Goal: Transaction & Acquisition: Purchase product/service

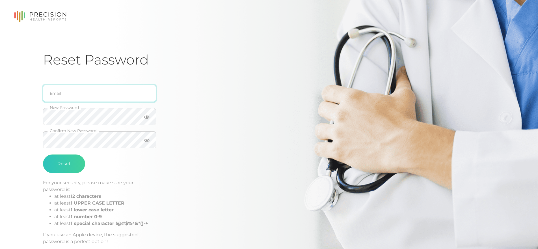
click at [78, 90] on input "email" at bounding box center [99, 93] width 113 height 17
type input "[PERSON_NAME][EMAIL_ADDRESS][DOMAIN_NAME]"
click at [60, 164] on button "Reset" at bounding box center [64, 163] width 42 height 19
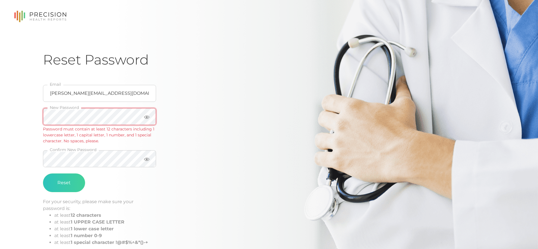
click at [23, 111] on div "Reset Password [PERSON_NAME][EMAIL_ADDRESS][DOMAIN_NAME] Email New Password Pas…" at bounding box center [269, 148] width 538 height 297
click at [68, 188] on button "Reset" at bounding box center [64, 182] width 42 height 19
click at [69, 187] on button "Reset" at bounding box center [64, 182] width 42 height 19
click at [0, 114] on div "Reset Password [PERSON_NAME][EMAIL_ADDRESS][DOMAIN_NAME] Email New Password Pas…" at bounding box center [269, 148] width 538 height 297
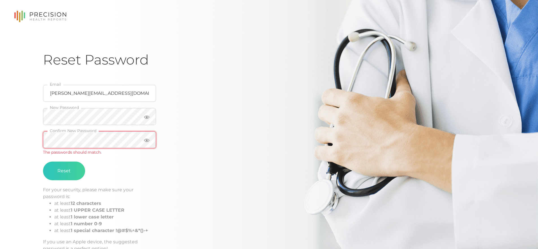
click at [33, 139] on div "Reset Password [PERSON_NAME][EMAIL_ADDRESS][DOMAIN_NAME] Email New Password Con…" at bounding box center [269, 142] width 538 height 285
click at [62, 170] on button "Reset" at bounding box center [64, 171] width 42 height 19
click at [10, 108] on div "Reset Password [PERSON_NAME][EMAIL_ADDRESS][DOMAIN_NAME] Email New Password Con…" at bounding box center [269, 142] width 538 height 285
click at [27, 137] on div "Reset Password [PERSON_NAME][EMAIL_ADDRESS][DOMAIN_NAME] Email New Password Con…" at bounding box center [269, 142] width 538 height 285
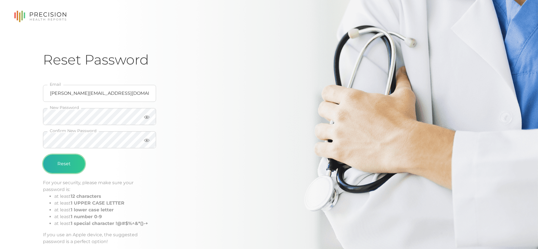
click at [58, 163] on button "Reset" at bounding box center [64, 163] width 42 height 19
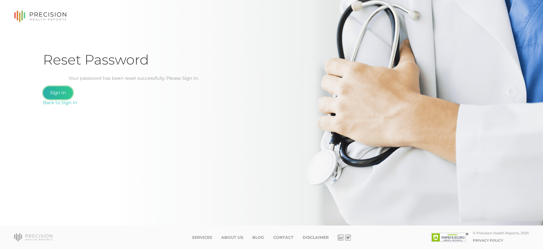
click at [65, 91] on link "Sign In" at bounding box center [58, 92] width 30 height 13
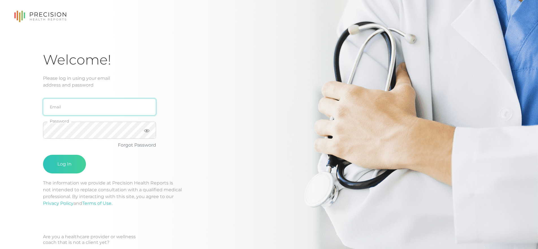
click at [88, 109] on input "email" at bounding box center [99, 106] width 113 height 17
click at [88, 107] on input "email" at bounding box center [99, 106] width 113 height 17
type input "[PERSON_NAME][EMAIL_ADDRESS][DOMAIN_NAME]"
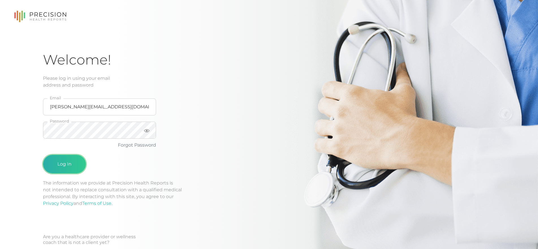
click at [63, 162] on button "Log In" at bounding box center [64, 164] width 43 height 19
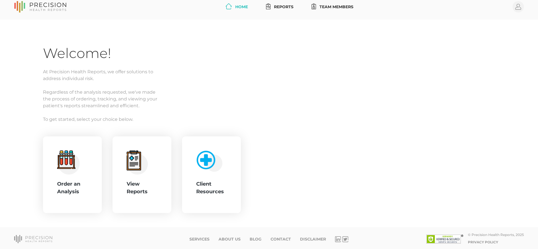
scroll to position [7, 0]
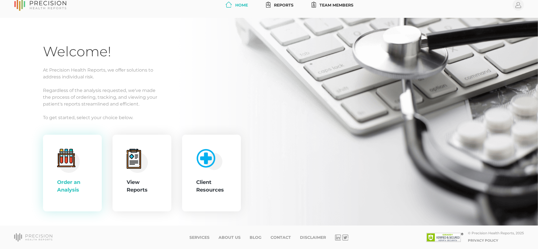
click at [78, 170] on icon ".cls-4{fill:#f3f3f3}.cls-5{fill:#e4e4e4}.cls-6{fill:#bbf7ff}.cls-7{fill:#8bf0ff…" at bounding box center [68, 161] width 23 height 24
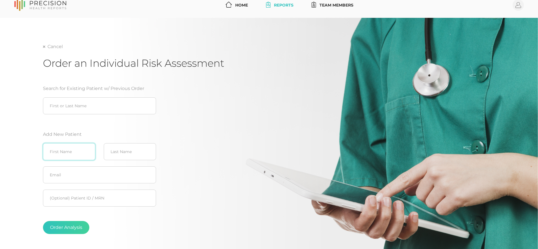
click at [69, 153] on input "text" at bounding box center [69, 151] width 52 height 17
type input "[PERSON_NAME]"
type input "Mehr"
click at [72, 176] on input "text" at bounding box center [99, 174] width 113 height 17
paste input "[EMAIL_ADDRESS][DOMAIN_NAME]"
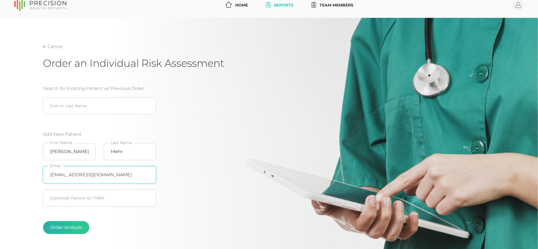
type input "[EMAIL_ADDRESS][DOMAIN_NAME]"
click at [69, 227] on button "Order Analysis" at bounding box center [66, 227] width 46 height 13
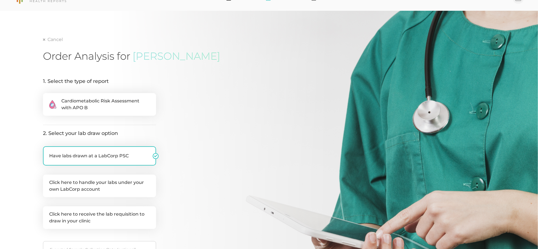
scroll to position [28, 0]
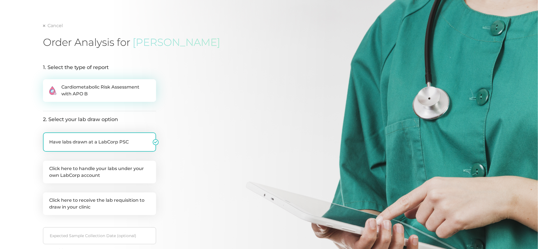
click at [126, 89] on span "Cardiometabolic Risk Assessment with APO B" at bounding box center [105, 91] width 89 height 14
click at [48, 85] on input ".cls-2{fill:#fa759e}.cls-4{fill:#ffd7e5}.cls-8{fill:#3a2c60} Cardiometabolic Ri…" at bounding box center [45, 82] width 5 height 6
radio input "true"
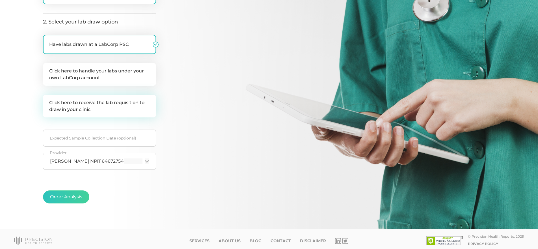
scroll to position [129, 0]
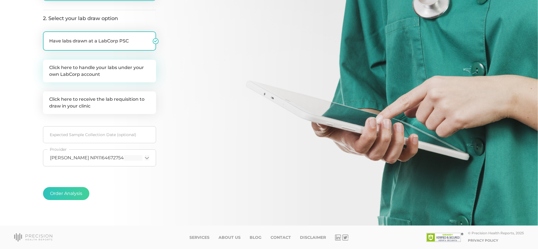
click at [123, 75] on label "Click here to handle your labs under your own LabCorp account" at bounding box center [99, 71] width 113 height 23
click at [48, 65] on input "Click here to handle your labs under your own LabCorp account" at bounding box center [45, 63] width 5 height 6
checkbox input "true"
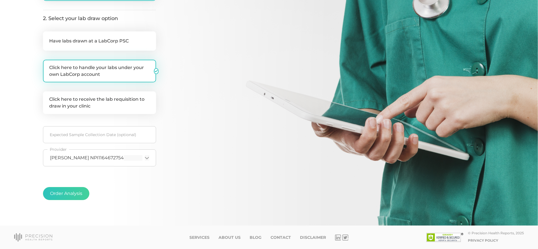
checkbox input "false"
click at [76, 196] on button "Order Analysis" at bounding box center [66, 193] width 46 height 13
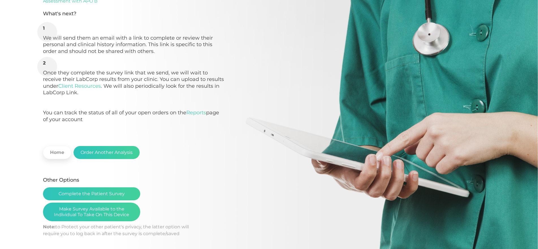
scroll to position [85, 0]
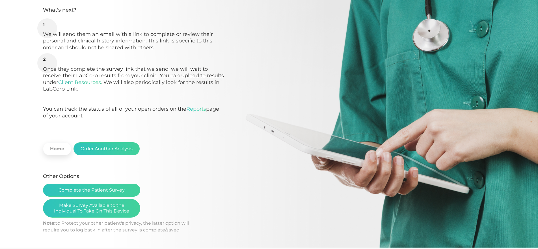
click at [90, 83] on link "Client Resources" at bounding box center [79, 82] width 43 height 6
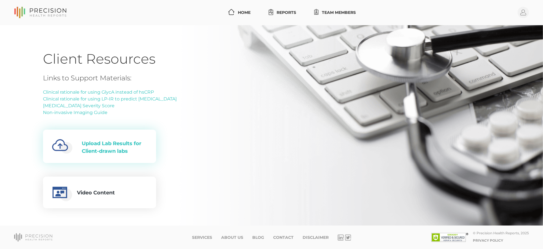
click at [111, 148] on div "Upload Lab Results for Client-drawn labs" at bounding box center [114, 147] width 65 height 15
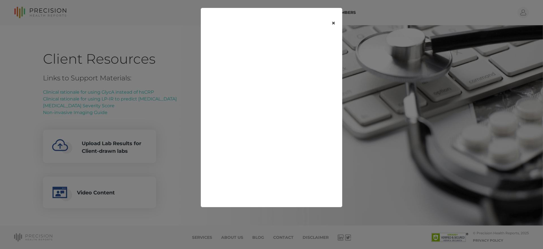
click at [334, 25] on button "×" at bounding box center [334, 23] width 18 height 24
